Goal: Task Accomplishment & Management: Use online tool/utility

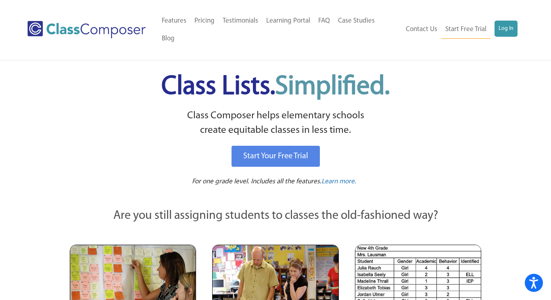
click at [512, 11] on div "Menu Home Old Features Pricing Testimonials Learning Portal FAQ Case Studies Bl…" at bounding box center [274, 30] width 495 height 60
click at [511, 21] on link "Log In" at bounding box center [505, 29] width 23 height 16
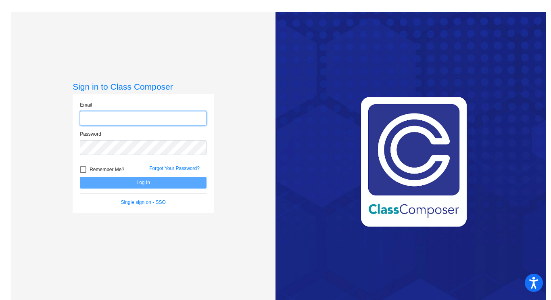
type input "[EMAIL_ADDRESS][DOMAIN_NAME]"
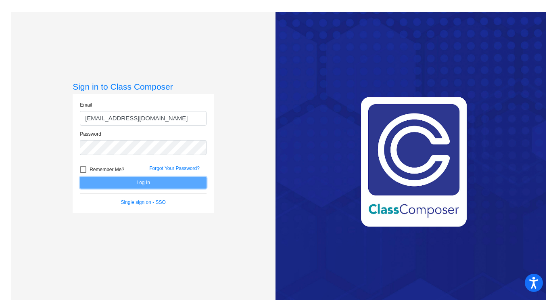
click at [166, 183] on button "Log In" at bounding box center [143, 183] width 127 height 12
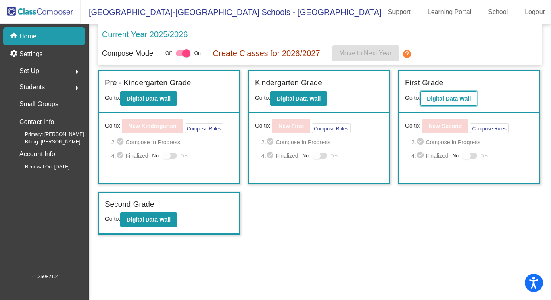
click at [442, 95] on b "Digital Data Wall" at bounding box center [449, 98] width 44 height 6
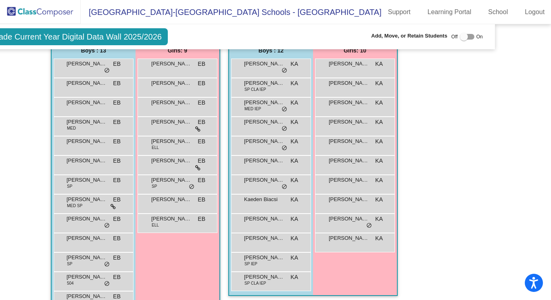
scroll to position [330, 51]
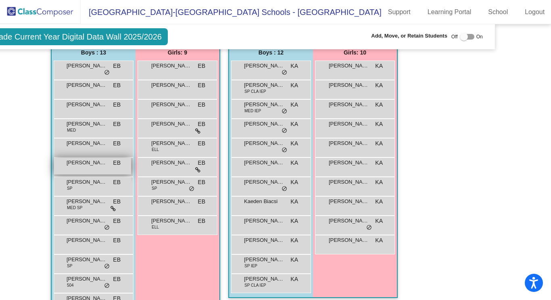
click at [87, 172] on div "[PERSON_NAME] EB lock do_not_disturb_alt" at bounding box center [92, 166] width 77 height 17
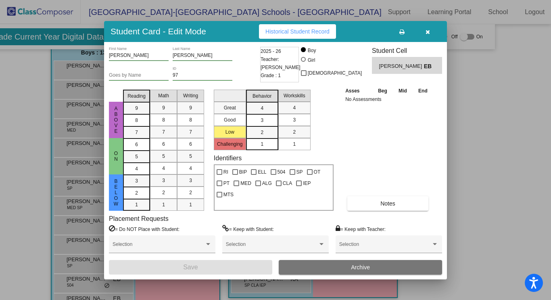
click at [430, 33] on button "button" at bounding box center [427, 31] width 26 height 15
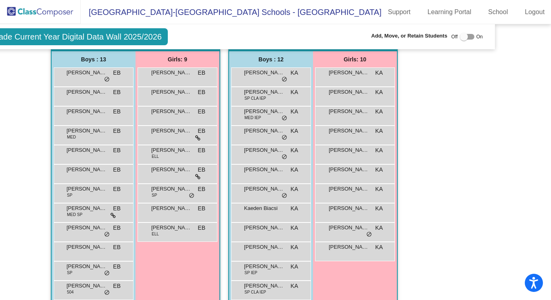
scroll to position [324, 51]
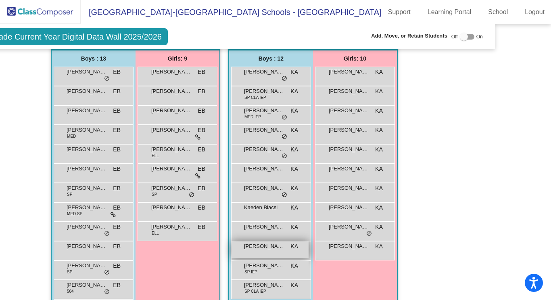
click at [271, 244] on span "[PERSON_NAME]" at bounding box center [264, 246] width 40 height 8
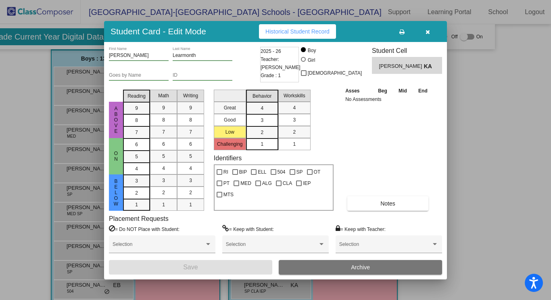
click at [429, 30] on icon "button" at bounding box center [427, 32] width 4 height 6
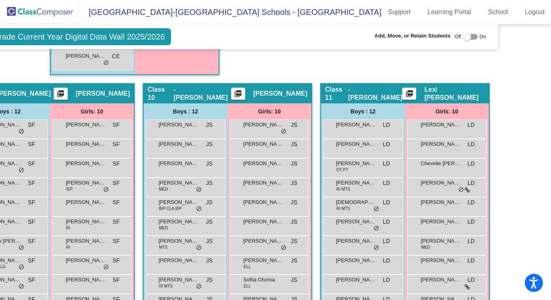
scroll to position [1504, 48]
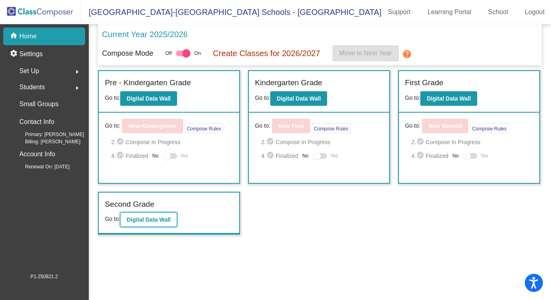
click at [161, 216] on b "Digital Data Wall" at bounding box center [149, 219] width 44 height 6
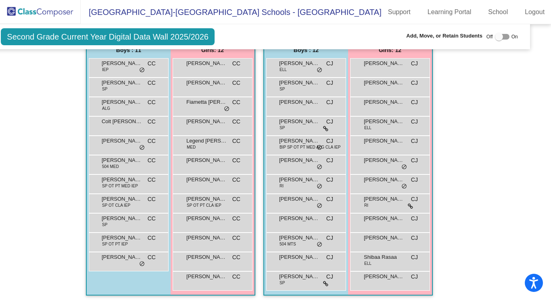
scroll to position [333, 17]
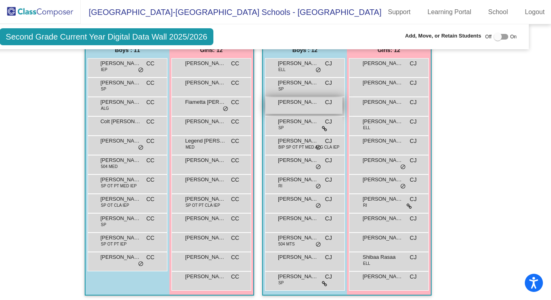
click at [306, 109] on div "Draven [PERSON_NAME] lock do_not_disturb_alt" at bounding box center [303, 105] width 77 height 17
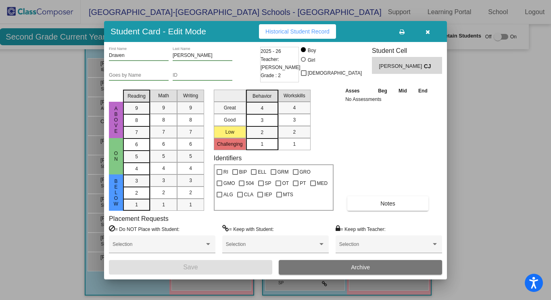
click at [427, 35] on button "button" at bounding box center [427, 31] width 26 height 15
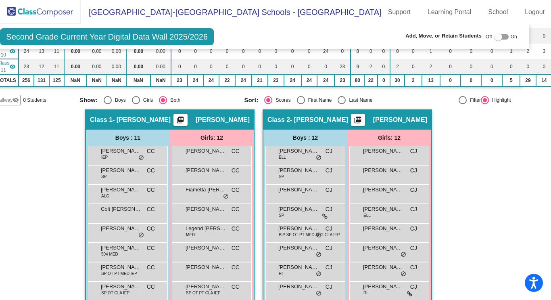
scroll to position [248, 17]
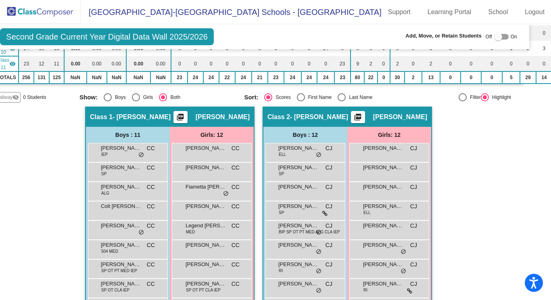
click at [427, 35] on span "Add, Move, or Retain Students" at bounding box center [443, 36] width 76 height 8
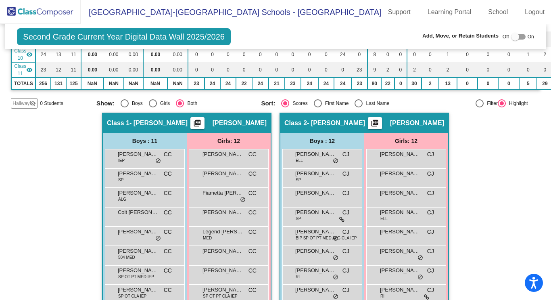
scroll to position [0, 0]
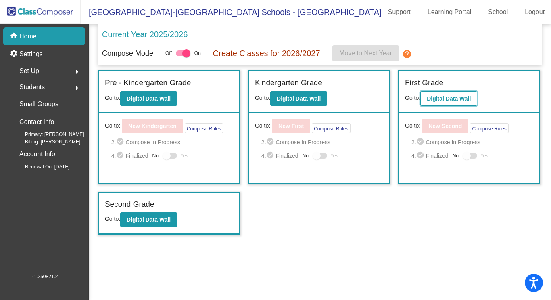
click at [434, 94] on button "Digital Data Wall" at bounding box center [448, 98] width 57 height 15
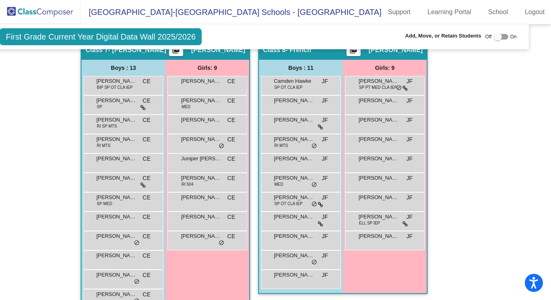
scroll to position [1179, 17]
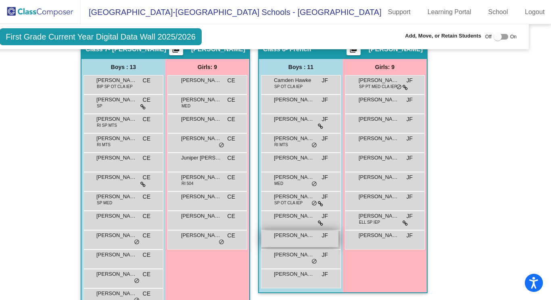
click at [294, 242] on div "[PERSON_NAME] lock do_not_disturb_alt" at bounding box center [299, 238] width 77 height 17
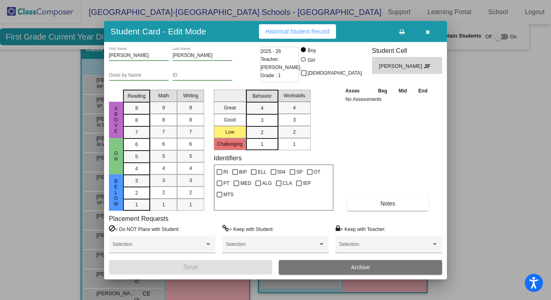
click at [428, 30] on icon "button" at bounding box center [427, 32] width 4 height 6
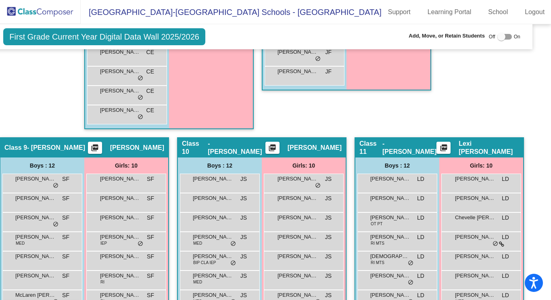
scroll to position [1388, 14]
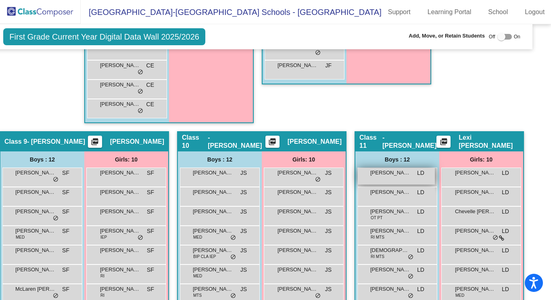
click at [364, 177] on div "[PERSON_NAME] LD lock do_not_disturb_alt" at bounding box center [396, 176] width 77 height 17
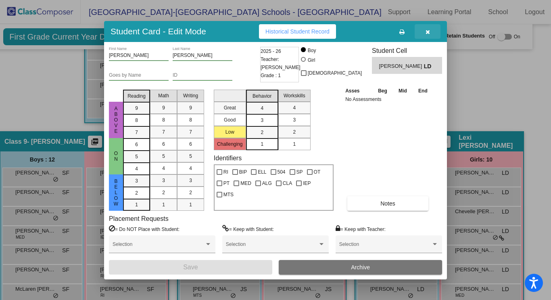
click at [427, 35] on button "button" at bounding box center [427, 31] width 26 height 15
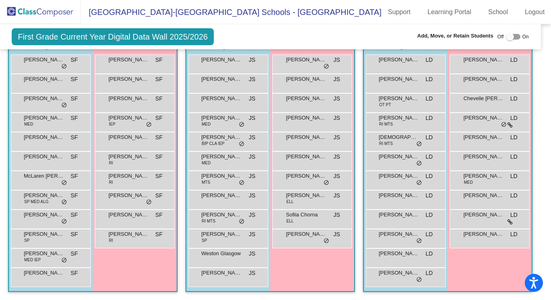
scroll to position [1504, 5]
click at [435, 192] on div "[PERSON_NAME] LD lock do_not_disturb_alt" at bounding box center [404, 198] width 77 height 17
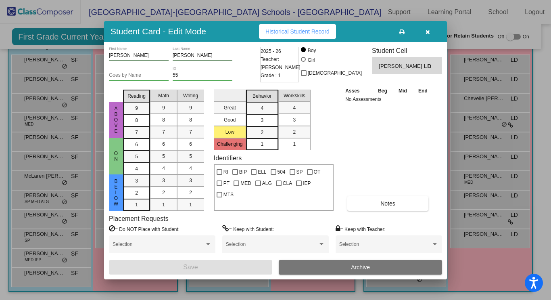
click at [431, 30] on button "button" at bounding box center [427, 31] width 26 height 15
